Goal: Task Accomplishment & Management: Complete application form

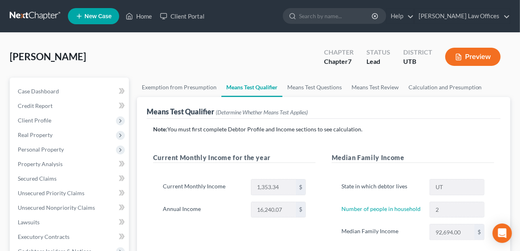
drag, startPoint x: 254, startPoint y: 10, endPoint x: 182, endPoint y: 31, distance: 75.0
click at [254, 10] on ul "New Case Home Client Portal - No Result - See all results Or Press Enter... Hel…" at bounding box center [289, 16] width 442 height 21
click at [138, 20] on link "Home" at bounding box center [139, 16] width 34 height 15
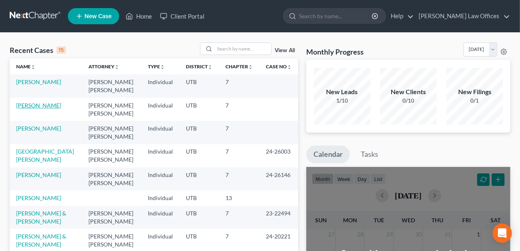
click at [29, 103] on link "[PERSON_NAME]" at bounding box center [38, 105] width 45 height 7
select select "4"
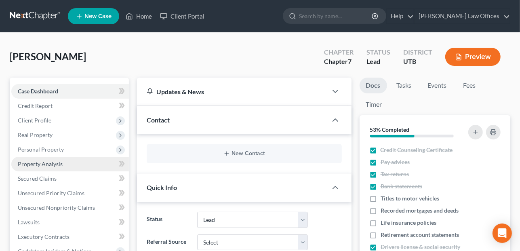
drag, startPoint x: 202, startPoint y: 54, endPoint x: 83, endPoint y: 158, distance: 158.5
click at [202, 54] on div "[PERSON_NAME] Upgraded Chapter Chapter 7 Status Lead District UTB Preview" at bounding box center [260, 59] width 500 height 35
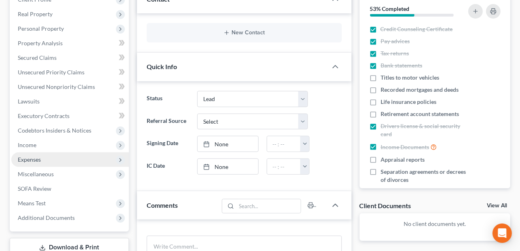
scroll to position [121, 0]
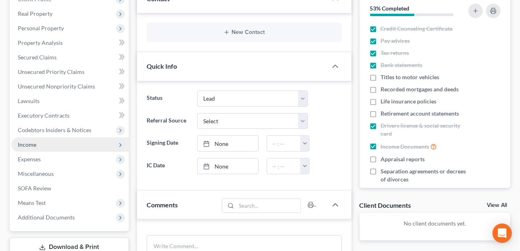
click at [113, 144] on span "Income" at bounding box center [69, 144] width 117 height 15
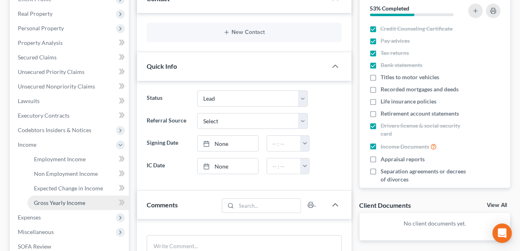
click at [111, 201] on link "Gross Yearly Income" at bounding box center [77, 202] width 101 height 15
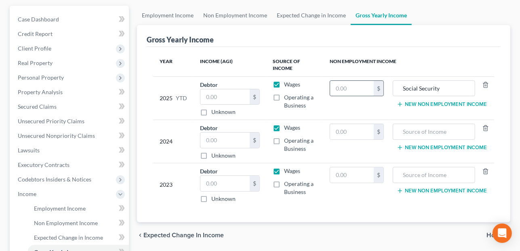
scroll to position [81, 0]
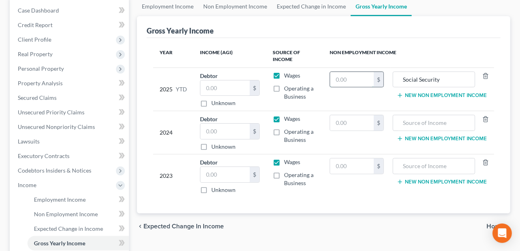
click at [349, 80] on input "text" at bounding box center [352, 79] width 44 height 15
type input "13,664.00"
click at [342, 121] on input "text" at bounding box center [352, 122] width 44 height 15
type input "20,172.00"
type input "Social Security"
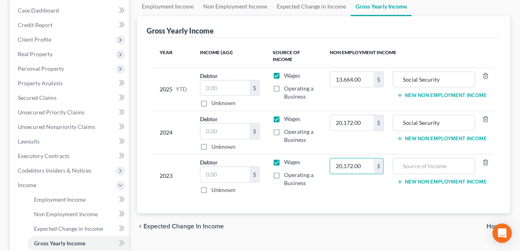
type input "20,172.00"
type input "Social Security"
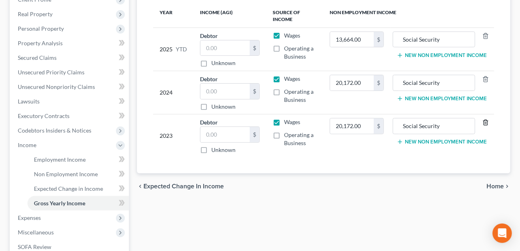
scroll to position [121, 0]
click at [74, 161] on span "Employment Income" at bounding box center [60, 158] width 52 height 7
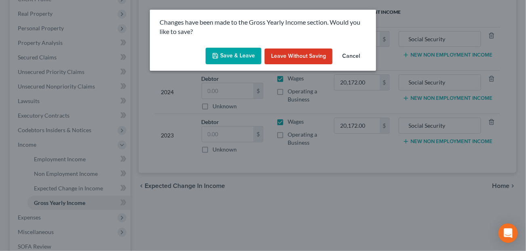
click at [239, 62] on button "Save & Leave" at bounding box center [233, 56] width 56 height 17
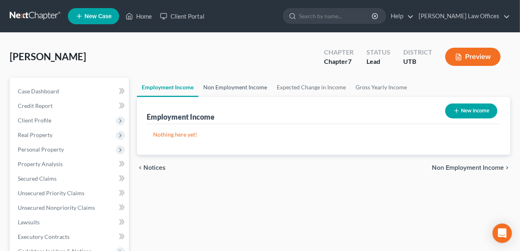
click at [253, 85] on link "Non Employment Income" at bounding box center [234, 87] width 73 height 19
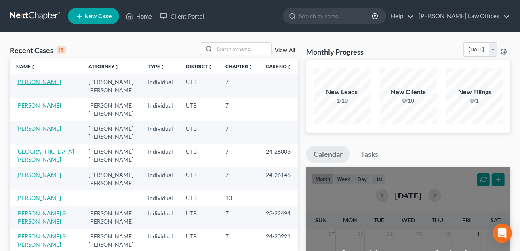
click at [33, 83] on link "[PERSON_NAME]" at bounding box center [38, 81] width 45 height 7
select select "4"
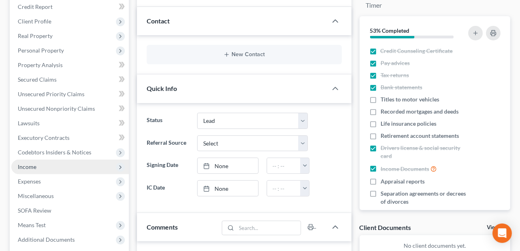
scroll to position [121, 0]
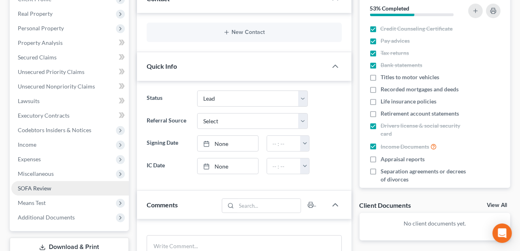
click at [45, 191] on link "SOFA Review" at bounding box center [69, 188] width 117 height 15
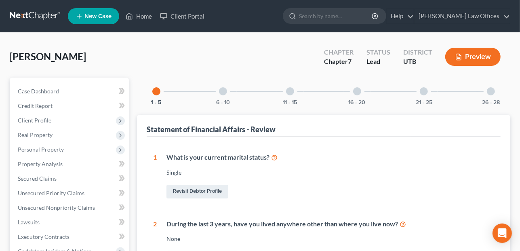
click at [479, 59] on button "Preview" at bounding box center [472, 57] width 55 height 18
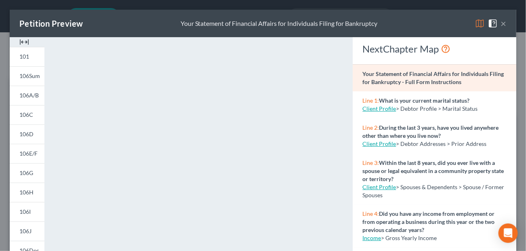
click at [501, 24] on button "×" at bounding box center [504, 24] width 6 height 10
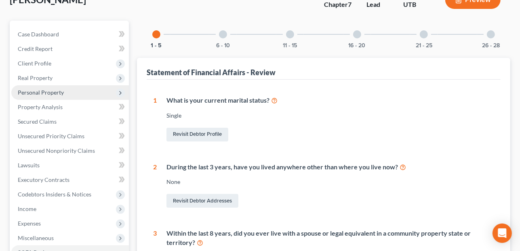
scroll to position [81, 0]
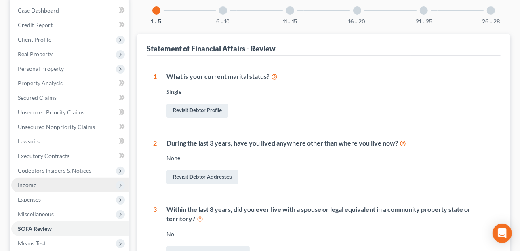
click at [34, 186] on span "Income" at bounding box center [27, 184] width 19 height 7
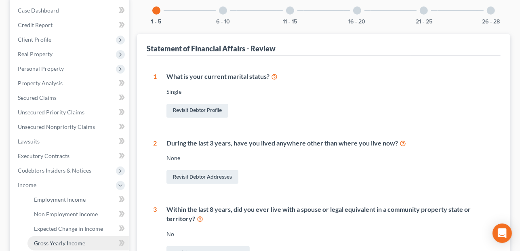
click at [51, 241] on span "Gross Yearly Income" at bounding box center [59, 242] width 51 height 7
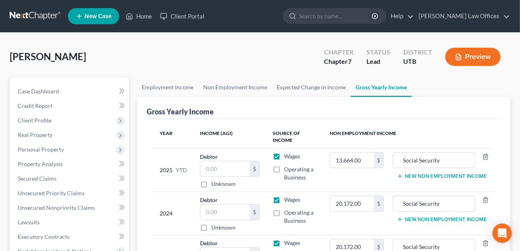
click at [284, 157] on label "Wages" at bounding box center [292, 156] width 16 height 8
click at [287, 157] on input "Wages" at bounding box center [289, 154] width 5 height 5
checkbox input "false"
click at [284, 201] on label "Wages" at bounding box center [292, 199] width 16 height 8
click at [287, 201] on input "Wages" at bounding box center [289, 197] width 5 height 5
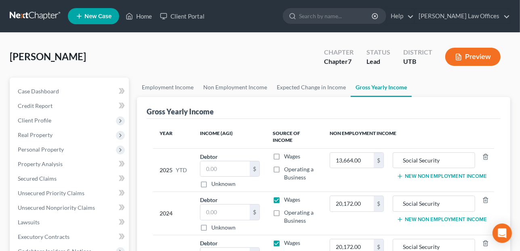
checkbox input "false"
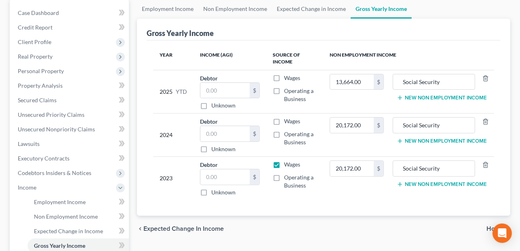
scroll to position [81, 0]
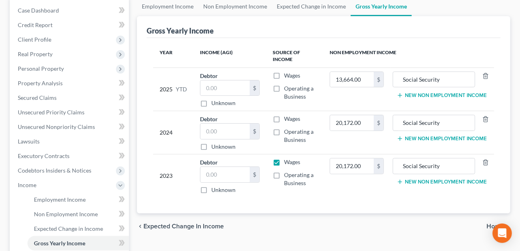
click at [284, 163] on label "Wages" at bounding box center [292, 162] width 16 height 8
click at [287, 163] on input "Wages" at bounding box center [289, 160] width 5 height 5
checkbox input "false"
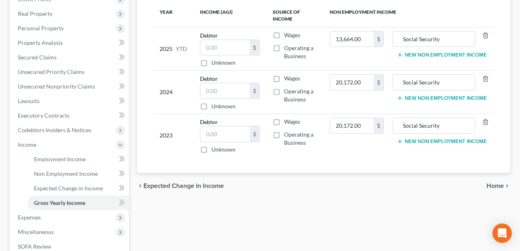
click at [496, 186] on span "Home" at bounding box center [494, 185] width 17 height 6
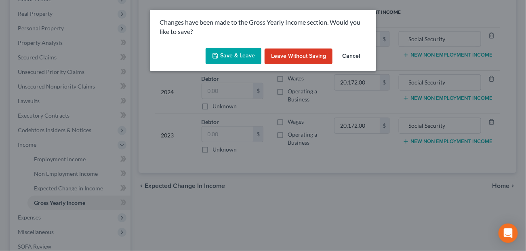
click at [240, 50] on button "Save & Leave" at bounding box center [233, 56] width 56 height 17
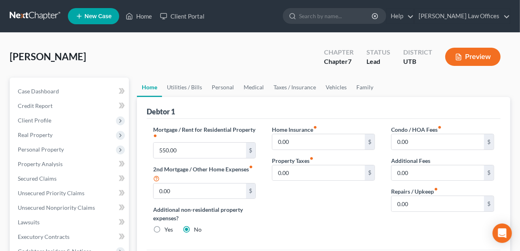
click at [468, 55] on button "Preview" at bounding box center [472, 57] width 55 height 18
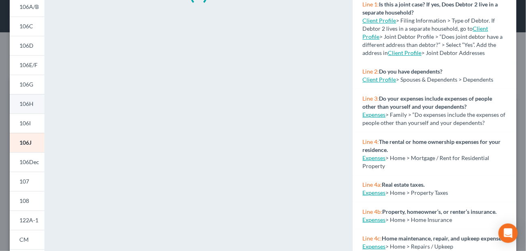
scroll to position [161, 0]
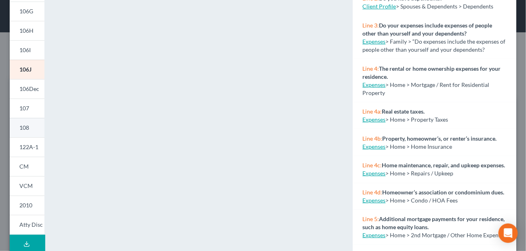
click at [31, 131] on link "108" at bounding box center [27, 127] width 35 height 19
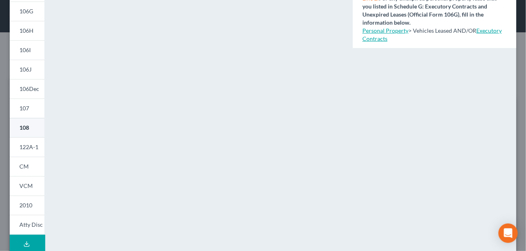
click at [23, 131] on link "108" at bounding box center [27, 127] width 35 height 19
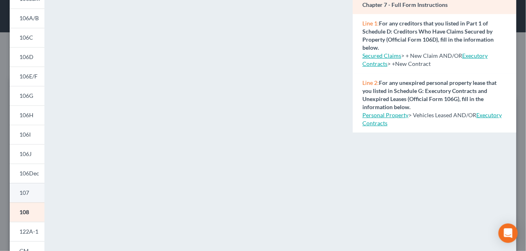
scroll to position [81, 0]
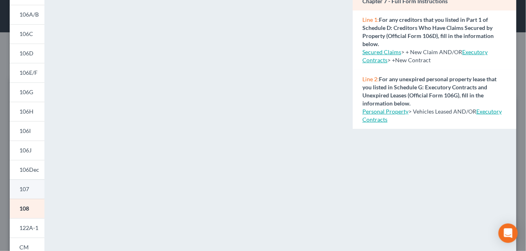
click at [30, 188] on link "107" at bounding box center [27, 188] width 35 height 19
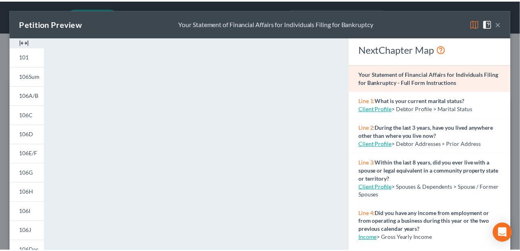
scroll to position [0, 0]
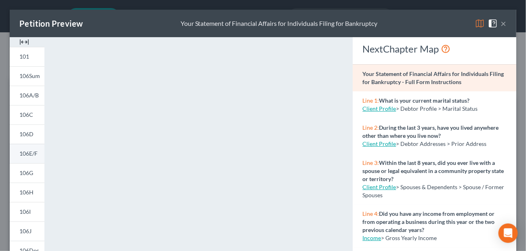
click at [20, 154] on span "106E/F" at bounding box center [28, 153] width 18 height 7
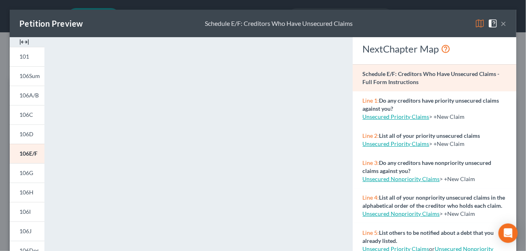
click at [501, 23] on button "×" at bounding box center [504, 24] width 6 height 10
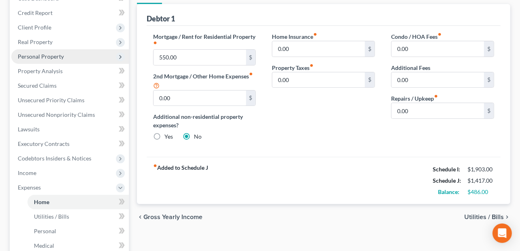
scroll to position [81, 0]
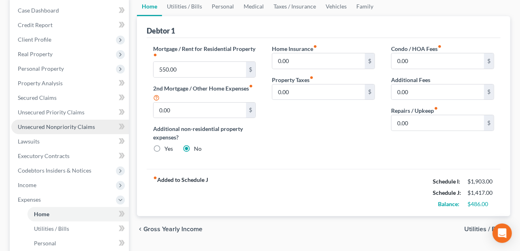
click at [87, 124] on span "Unsecured Nonpriority Claims" at bounding box center [56, 126] width 77 height 7
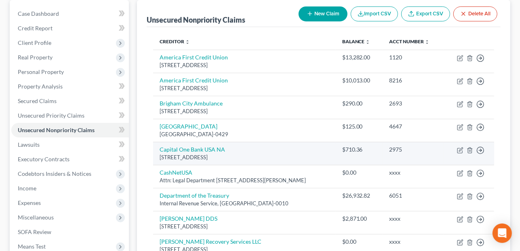
scroll to position [81, 0]
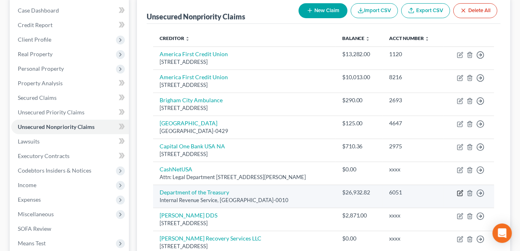
click at [458, 190] on icon "button" at bounding box center [460, 193] width 6 height 6
select select "45"
select select "7"
select select "0"
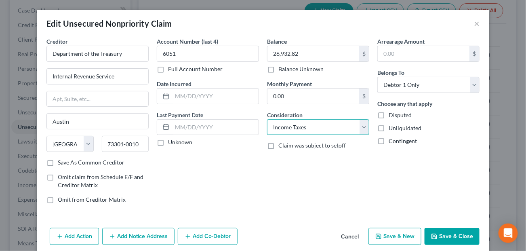
click at [361, 130] on select "Select Cable / Satellite Services Collection Agency Credit Card Debt Debt Couns…" at bounding box center [318, 127] width 102 height 16
click at [474, 22] on button "×" at bounding box center [477, 24] width 6 height 10
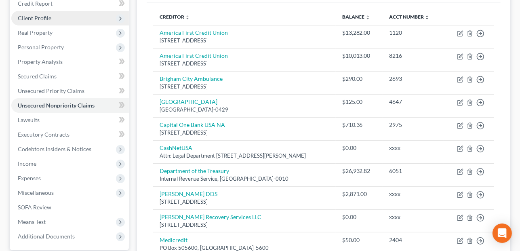
scroll to position [40, 0]
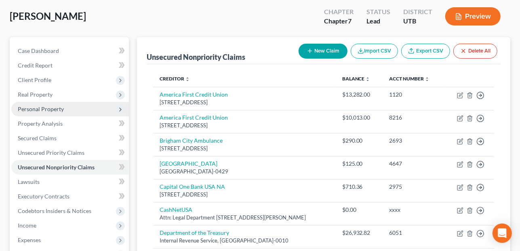
click at [55, 108] on span "Personal Property" at bounding box center [41, 108] width 46 height 7
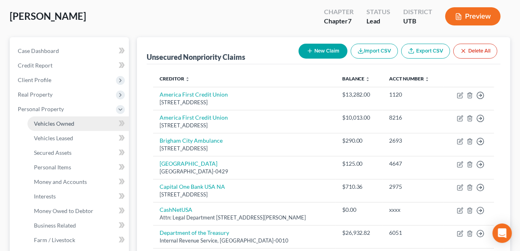
click at [77, 123] on link "Vehicles Owned" at bounding box center [77, 123] width 101 height 15
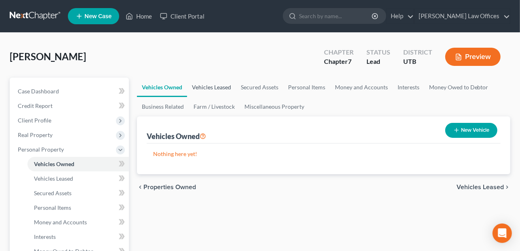
click at [228, 85] on link "Vehicles Leased" at bounding box center [211, 87] width 49 height 19
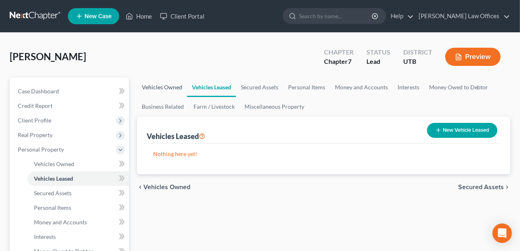
click at [176, 89] on link "Vehicles Owned" at bounding box center [162, 87] width 50 height 19
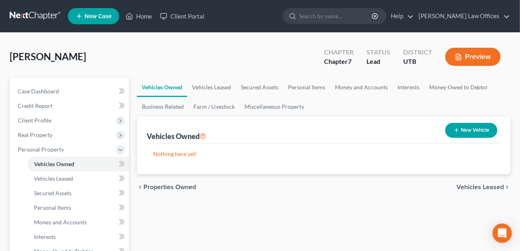
click at [467, 132] on button "New Vehicle" at bounding box center [471, 130] width 52 height 15
select select "0"
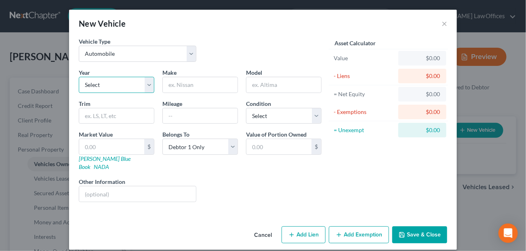
click at [109, 81] on select "Select 2026 2025 2024 2023 2022 2021 2020 2019 2018 2017 2016 2015 2014 2013 20…" at bounding box center [116, 85] width 75 height 16
select select "12"
click at [79, 77] on select "Select 2026 2025 2024 2023 2022 2021 2020 2019 2018 2017 2016 2015 2014 2013 20…" at bounding box center [116, 85] width 75 height 16
click at [198, 87] on input "text" at bounding box center [200, 84] width 75 height 15
type input "Honda"
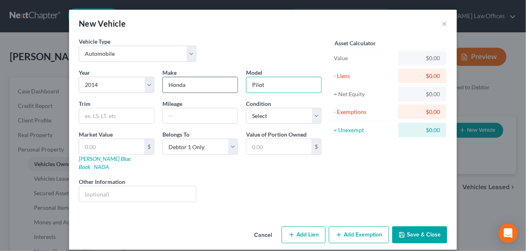
type input "Pilot"
type input "216000"
drag, startPoint x: 302, startPoint y: 115, endPoint x: 278, endPoint y: 122, distance: 25.7
click at [302, 115] on select "Select Excellent Very Good Good Fair Poor" at bounding box center [283, 116] width 75 height 16
select select "3"
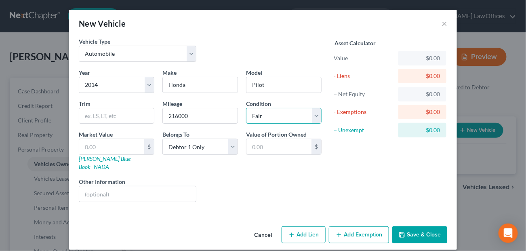
click at [246, 108] on select "Select Excellent Very Good Good Fair Poor" at bounding box center [283, 116] width 75 height 16
click at [117, 159] on div "Market Value $ Kelly Blue Book NADA" at bounding box center [117, 150] width 84 height 41
click at [91, 157] on link "Kelly Blue Book" at bounding box center [105, 162] width 52 height 15
click at [112, 141] on input "text" at bounding box center [111, 146] width 65 height 15
type input "4"
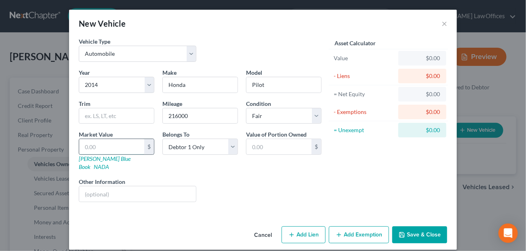
type input "4.00"
type input "40"
type input "40.00"
type input "405"
type input "405.00"
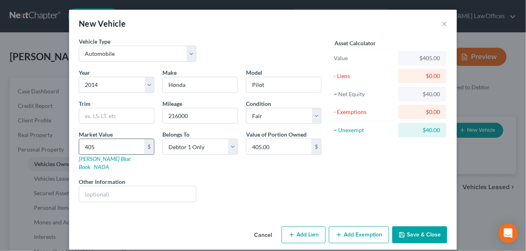
type input "4053"
type input "4,053.00"
click at [354, 228] on button "Add Exemption" at bounding box center [359, 234] width 60 height 17
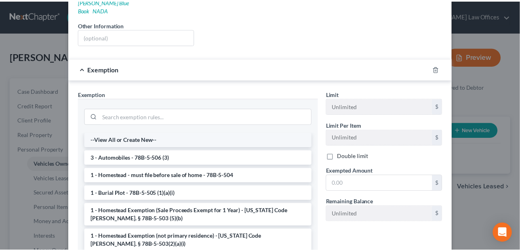
scroll to position [161, 0]
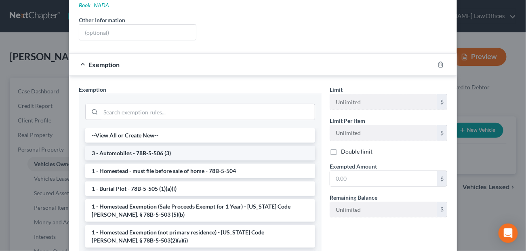
click at [152, 146] on li "3 - Automobiles - 78B-5-506 (3)" at bounding box center [200, 153] width 230 height 15
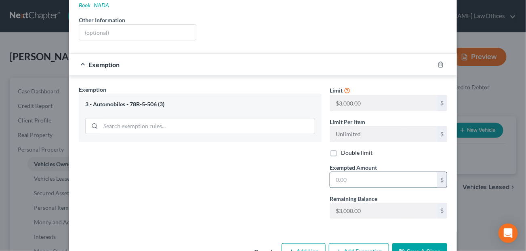
click at [354, 172] on input "text" at bounding box center [383, 179] width 107 height 15
type input "3,000.00"
click at [432, 243] on button "Save & Close" at bounding box center [419, 251] width 55 height 17
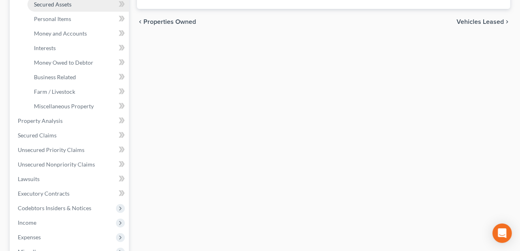
scroll to position [202, 0]
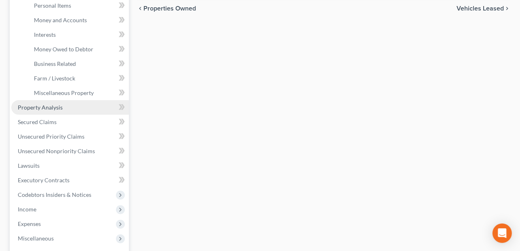
click at [56, 106] on span "Property Analysis" at bounding box center [40, 107] width 45 height 7
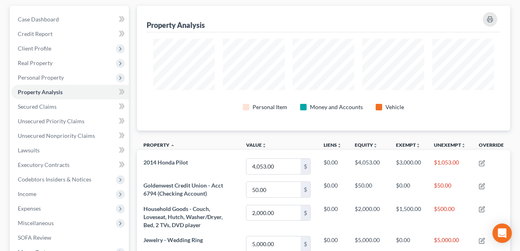
scroll to position [70, 0]
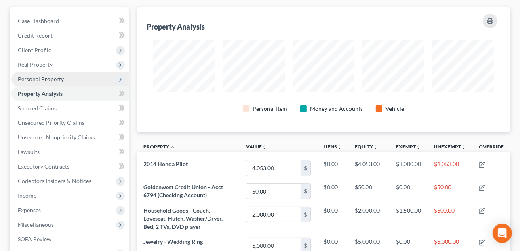
click at [52, 77] on span "Personal Property" at bounding box center [41, 78] width 46 height 7
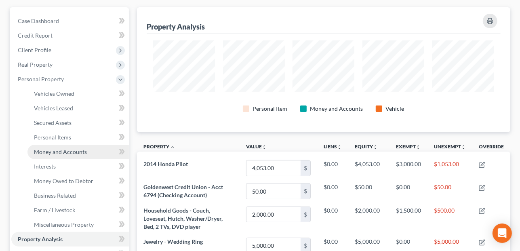
click at [76, 151] on span "Money and Accounts" at bounding box center [60, 151] width 53 height 7
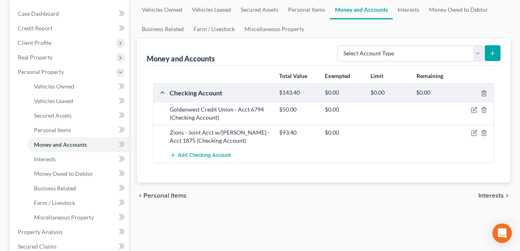
scroll to position [81, 0]
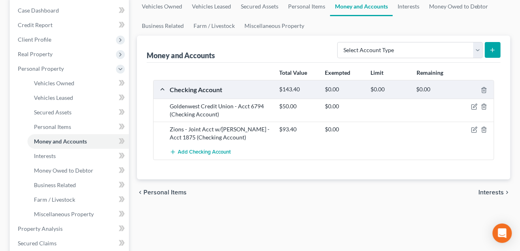
click at [484, 193] on span "Interests" at bounding box center [490, 192] width 25 height 6
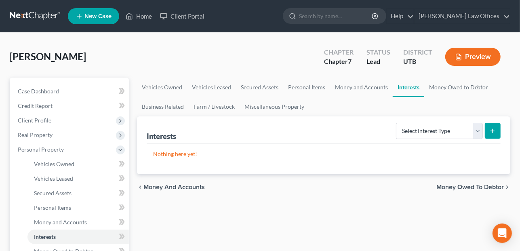
click at [197, 189] on span "Money and Accounts" at bounding box center [173, 187] width 61 height 6
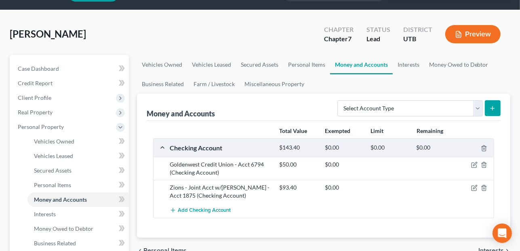
scroll to position [40, 0]
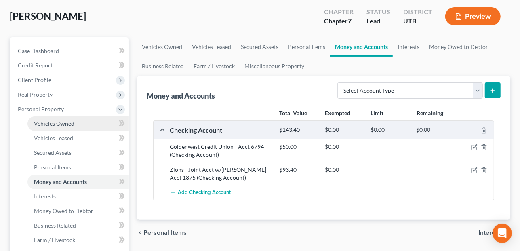
click at [55, 122] on span "Vehicles Owned" at bounding box center [54, 123] width 40 height 7
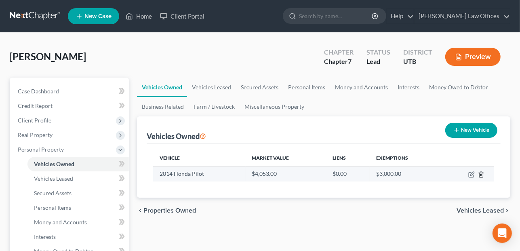
click at [480, 173] on icon "button" at bounding box center [481, 174] width 6 height 6
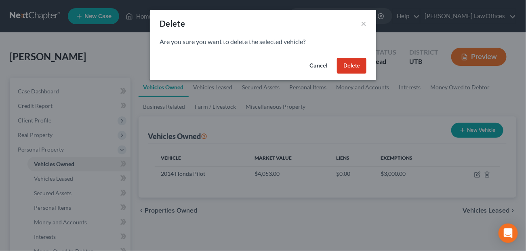
click at [362, 63] on button "Delete" at bounding box center [351, 66] width 29 height 16
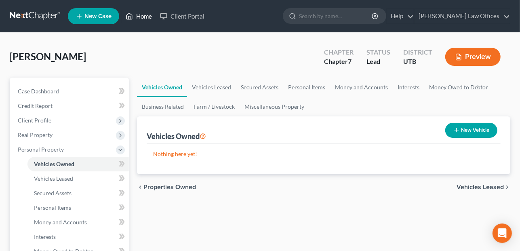
click at [140, 12] on link "Home" at bounding box center [139, 16] width 34 height 15
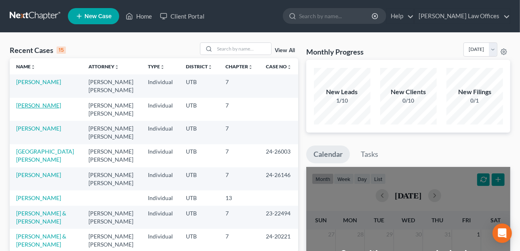
click at [31, 102] on link "[PERSON_NAME]" at bounding box center [38, 105] width 45 height 7
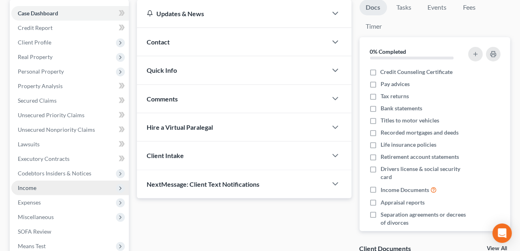
scroll to position [81, 0]
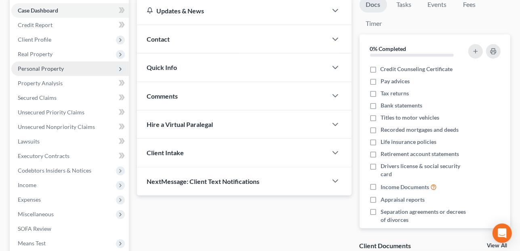
click at [107, 68] on span "Personal Property" at bounding box center [69, 68] width 117 height 15
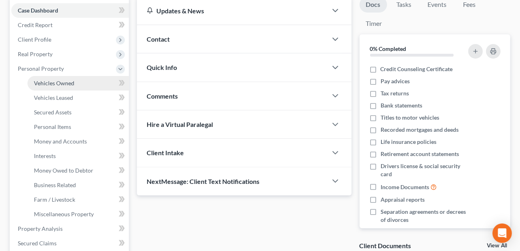
click at [83, 79] on link "Vehicles Owned" at bounding box center [77, 83] width 101 height 15
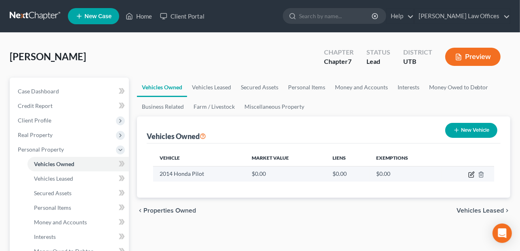
click at [469, 174] on icon "button" at bounding box center [471, 174] width 6 height 6
select select "0"
select select "12"
select select "3"
select select "0"
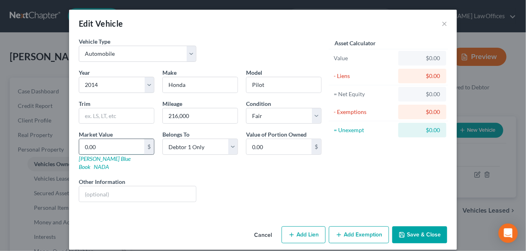
click at [111, 142] on input "0.00" at bounding box center [111, 146] width 65 height 15
type input "4"
type input "4.00"
type input "40"
type input "40.00"
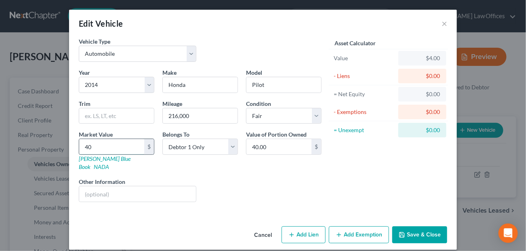
type input "405"
type input "405.00"
type input "4053"
type input "4,053.00"
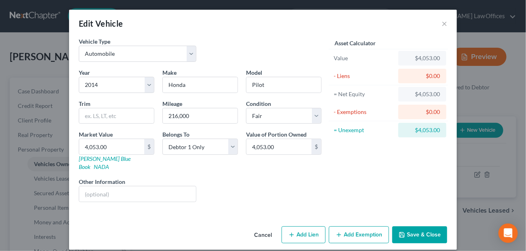
click at [343, 226] on button "Add Exemption" at bounding box center [359, 234] width 60 height 17
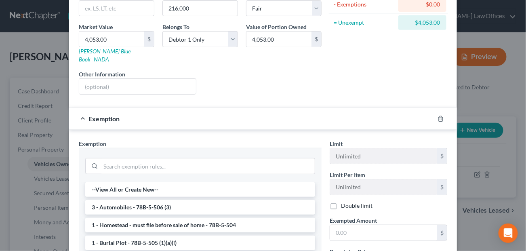
scroll to position [121, 0]
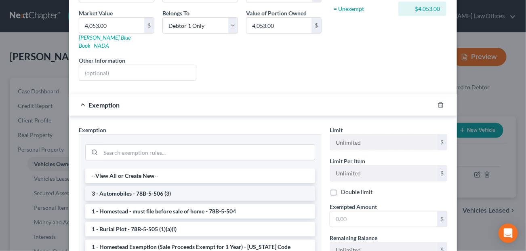
click at [132, 186] on li "3 - Automobiles - 78B-5-506 (3)" at bounding box center [200, 193] width 230 height 15
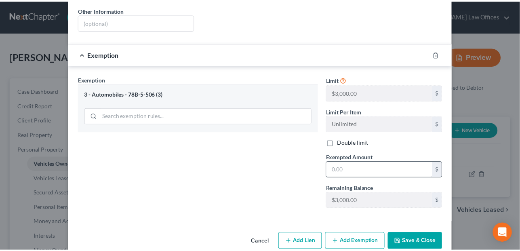
scroll to position [176, 0]
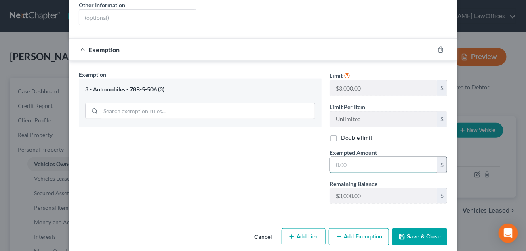
click at [388, 157] on input "text" at bounding box center [383, 164] width 107 height 15
type input "3,000.00"
click at [417, 228] on button "Save & Close" at bounding box center [419, 236] width 55 height 17
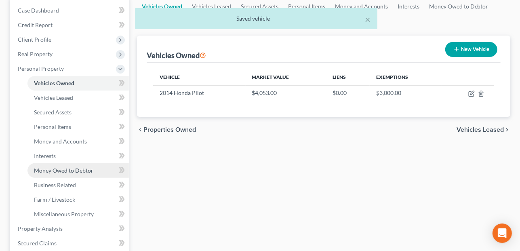
scroll to position [121, 0]
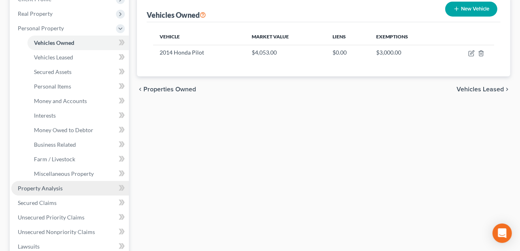
click at [56, 184] on span "Property Analysis" at bounding box center [40, 187] width 45 height 7
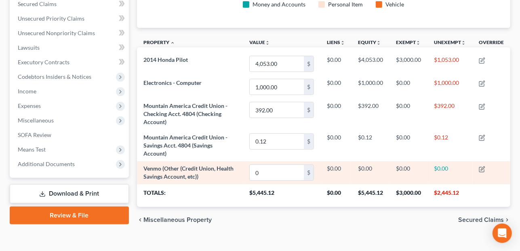
scroll to position [186, 0]
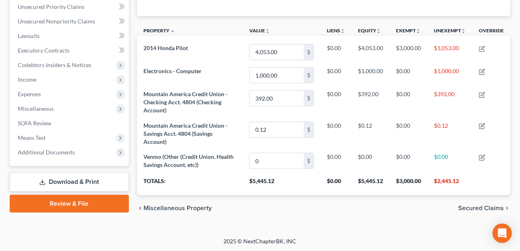
click at [161, 205] on span "Miscellaneous Property" at bounding box center [177, 208] width 68 height 6
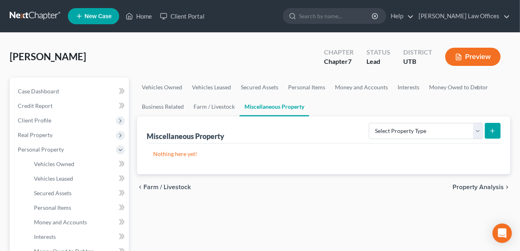
click at [477, 186] on span "Property Analysis" at bounding box center [477, 187] width 51 height 6
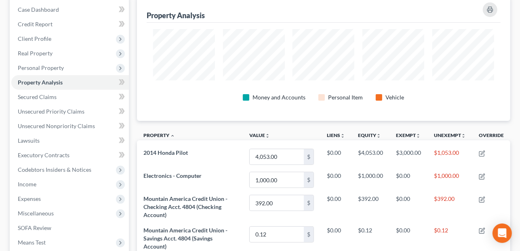
scroll to position [65, 0]
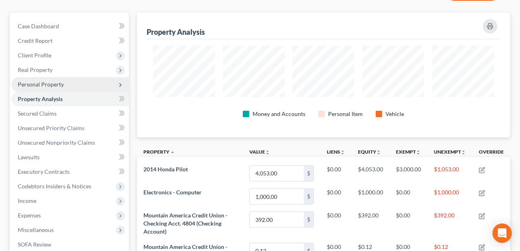
click at [57, 82] on span "Personal Property" at bounding box center [41, 84] width 46 height 7
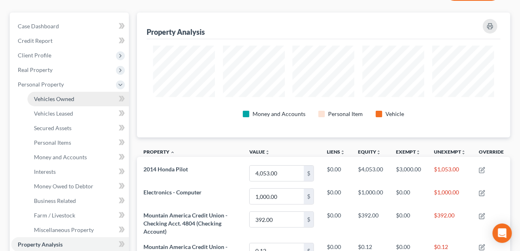
click at [57, 99] on span "Vehicles Owned" at bounding box center [54, 98] width 40 height 7
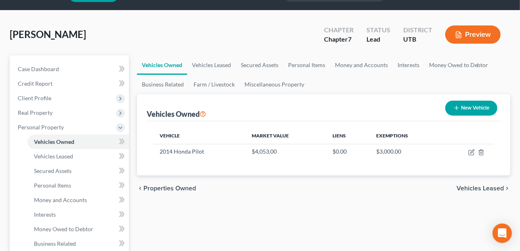
scroll to position [40, 0]
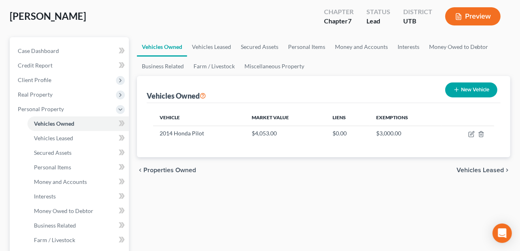
click at [478, 172] on span "Vehicles Leased" at bounding box center [479, 170] width 47 height 6
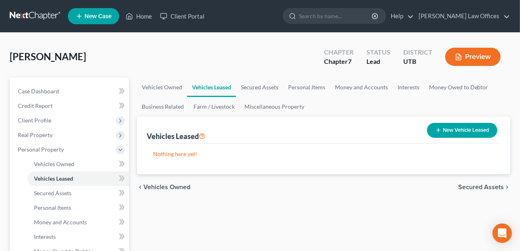
click at [491, 185] on span "Secured Assets" at bounding box center [481, 187] width 46 height 6
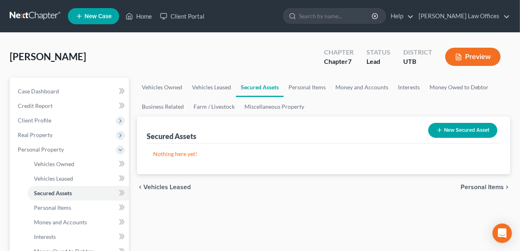
click at [491, 185] on span "Personal Items" at bounding box center [481, 187] width 43 height 6
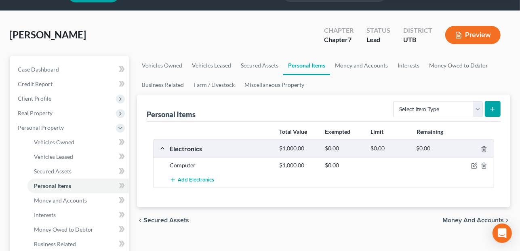
scroll to position [40, 0]
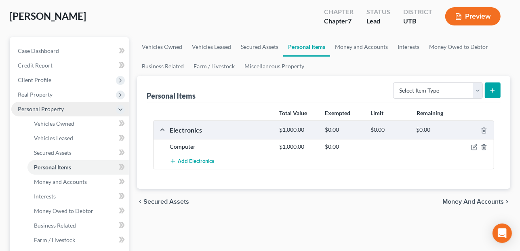
click at [59, 110] on span "Personal Property" at bounding box center [41, 108] width 46 height 7
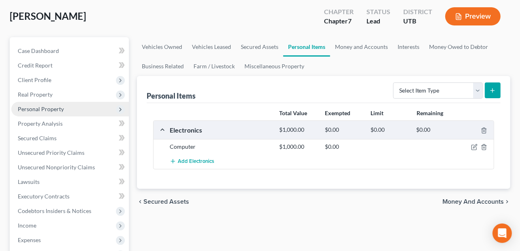
click at [59, 110] on span "Personal Property" at bounding box center [41, 108] width 46 height 7
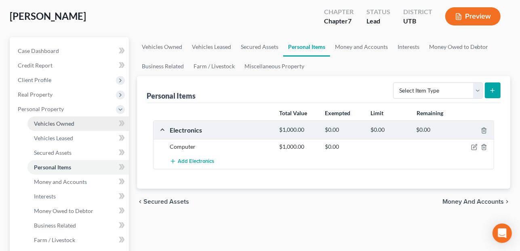
click at [58, 118] on link "Vehicles Owned" at bounding box center [77, 123] width 101 height 15
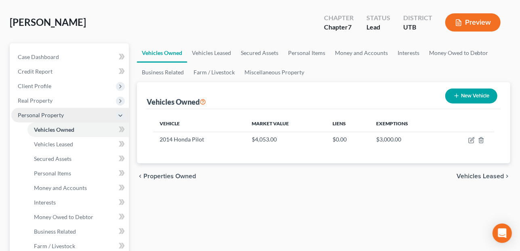
scroll to position [81, 0]
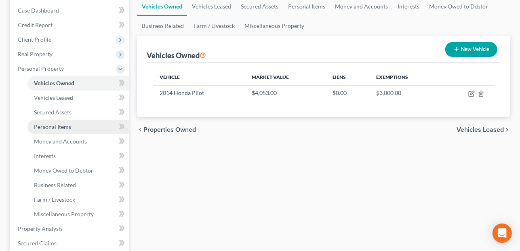
click at [69, 122] on link "Personal Items" at bounding box center [77, 126] width 101 height 15
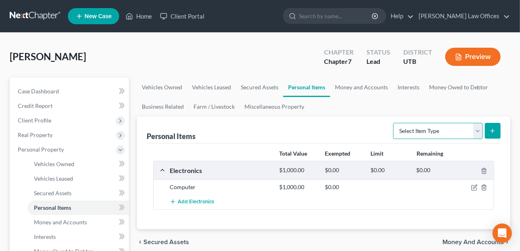
click at [476, 128] on select "Select Item Type Clothing Collectibles Of Value Electronics Firearms Household …" at bounding box center [438, 131] width 90 height 16
select select "household_goods"
click at [394, 123] on select "Select Item Type Clothing Collectibles Of Value Electronics Firearms Household …" at bounding box center [438, 131] width 90 height 16
click at [495, 130] on icon "submit" at bounding box center [492, 131] width 6 height 6
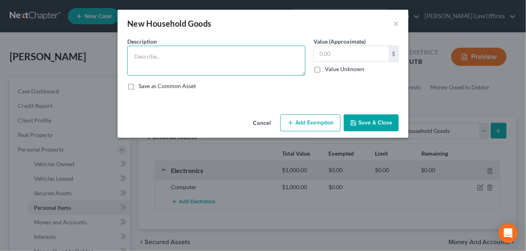
click at [214, 61] on textarea at bounding box center [216, 61] width 178 height 30
type textarea "Kitchenware, kitchen table & chairs, furniture, bed and bedding, TV, washer & d…"
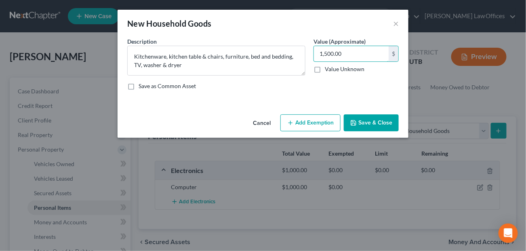
type input "1,500.00"
click at [306, 121] on button "Add Exemption" at bounding box center [310, 122] width 60 height 17
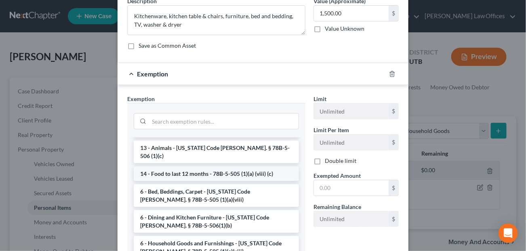
scroll to position [81, 0]
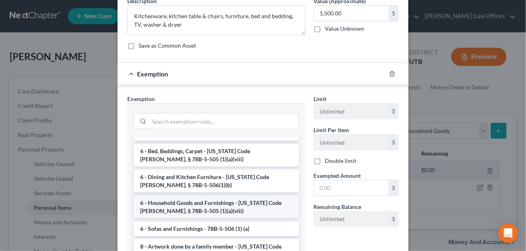
click at [165, 195] on li "6 - Household Goods and Furnishings - Utah Code Ann. § 78B-5-505 (1)(a)(viii)" at bounding box center [216, 206] width 165 height 23
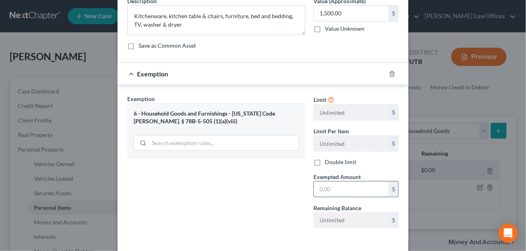
click at [344, 189] on input "text" at bounding box center [351, 188] width 75 height 15
type input "1,500.00"
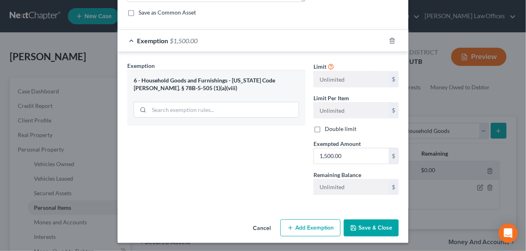
click at [371, 220] on button "Save & Close" at bounding box center [371, 227] width 55 height 17
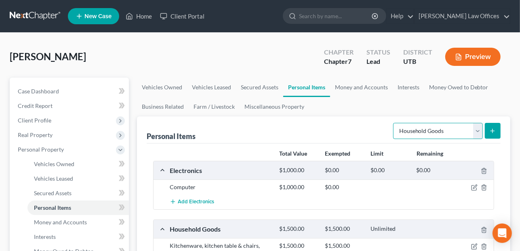
click at [478, 132] on select "Select Item Type Clothing Collectibles Of Value Electronics Firearms Household …" at bounding box center [438, 131] width 90 height 16
select select "clothing"
click at [394, 123] on select "Select Item Type Clothing Collectibles Of Value Electronics Firearms Household …" at bounding box center [438, 131] width 90 height 16
click at [491, 129] on icon "submit" at bounding box center [492, 131] width 6 height 6
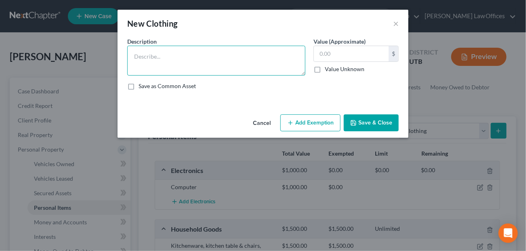
click at [175, 50] on textarea at bounding box center [216, 61] width 178 height 30
type textarea "Personal clothing"
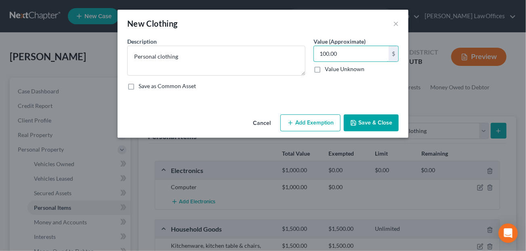
type input "100.00"
click at [387, 123] on button "Save & Close" at bounding box center [371, 122] width 55 height 17
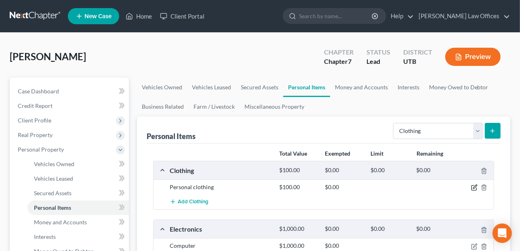
click at [474, 185] on icon "button" at bounding box center [474, 187] width 6 height 6
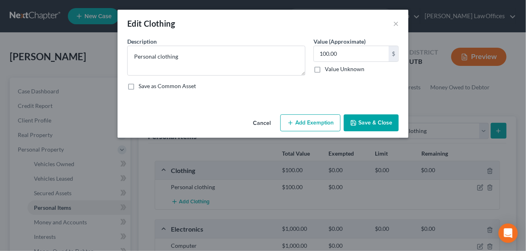
click at [316, 125] on button "Add Exemption" at bounding box center [310, 122] width 60 height 17
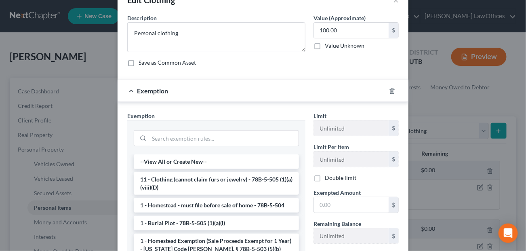
scroll to position [40, 0]
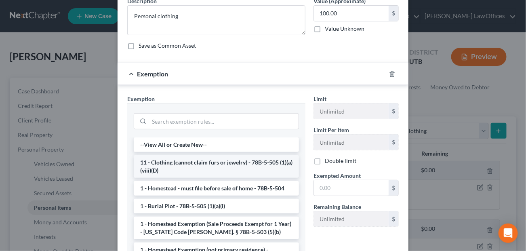
click at [240, 157] on li "11 - Clothing (cannot claim furs or jewelry) - 78B-5-505 (1)(a)(viii)(D)" at bounding box center [216, 166] width 165 height 23
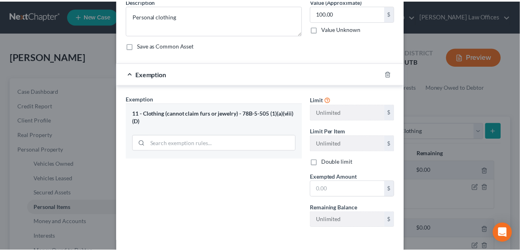
scroll to position [73, 0]
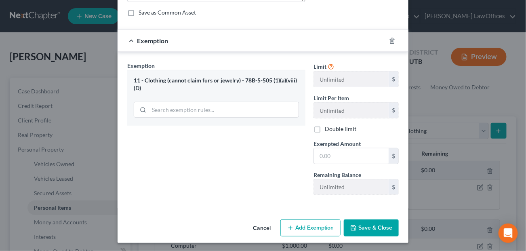
click at [361, 229] on button "Save & Close" at bounding box center [371, 227] width 55 height 17
click at [346, 148] on input "text" at bounding box center [351, 155] width 75 height 15
type input "100.00"
click at [378, 226] on button "Save & Close" at bounding box center [371, 227] width 55 height 17
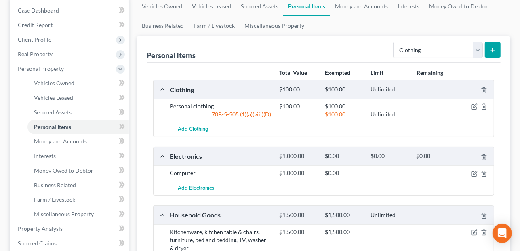
scroll to position [121, 0]
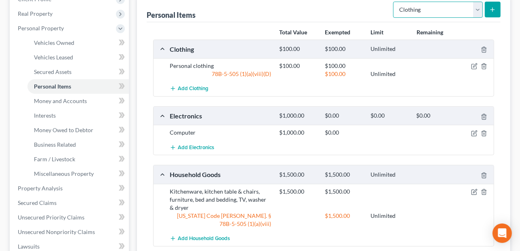
click at [474, 8] on select "Select Item Type Clothing Collectibles Of Value Electronics Firearms Household …" at bounding box center [438, 10] width 90 height 16
select select "other"
click at [394, 2] on select "Select Item Type Clothing Collectibles Of Value Electronics Firearms Household …" at bounding box center [438, 10] width 90 height 16
click at [491, 11] on icon "submit" at bounding box center [492, 9] width 6 height 6
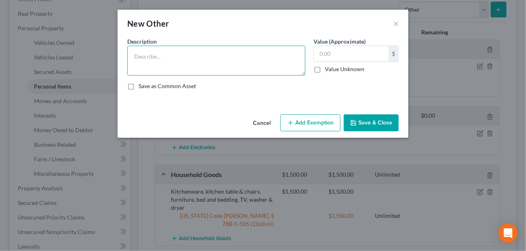
click at [156, 50] on textarea at bounding box center [216, 61] width 178 height 30
type textarea "Other contingent and unliquidated claims of every nature"
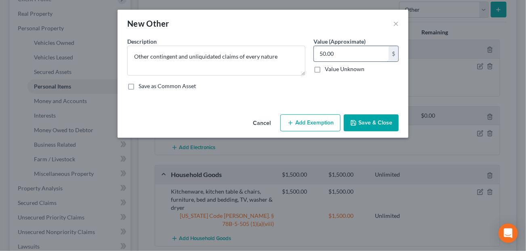
type input "50.00"
click at [377, 126] on button "Save & Close" at bounding box center [371, 122] width 55 height 17
